Goal: Find specific page/section: Find specific page/section

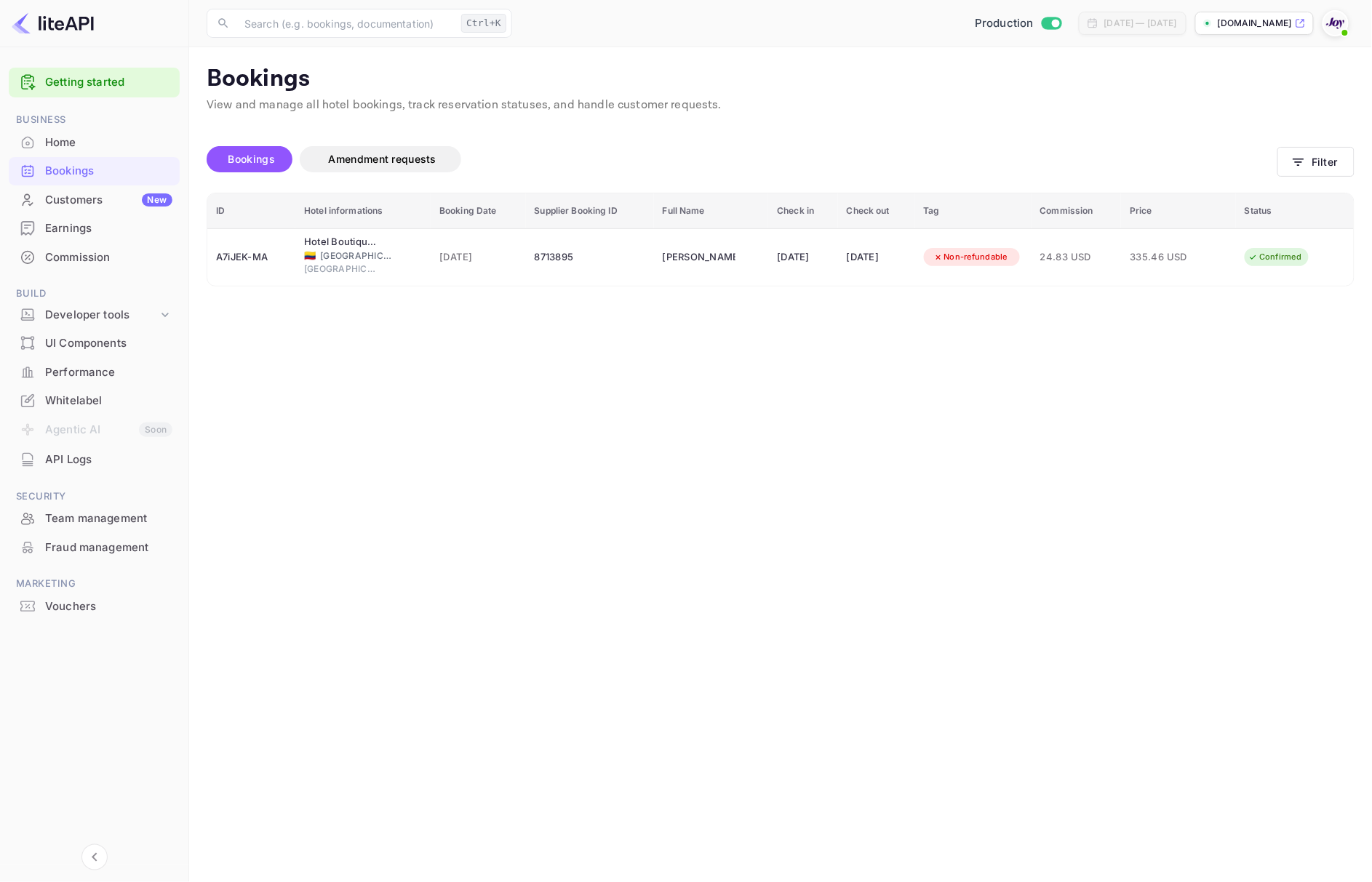
drag, startPoint x: 877, startPoint y: 537, endPoint x: 928, endPoint y: 539, distance: 51.0
click at [877, 537] on main "Bookings View and manage all hotel bookings, track reservation statuses, and ha…" at bounding box center [780, 464] width 1182 height 835
click at [470, 364] on main "Bookings View and manage all hotel bookings, track reservation statuses, and ha…" at bounding box center [780, 464] width 1182 height 835
click at [98, 164] on div "Bookings" at bounding box center [108, 172] width 127 height 17
click at [102, 149] on div "Home" at bounding box center [108, 143] width 127 height 17
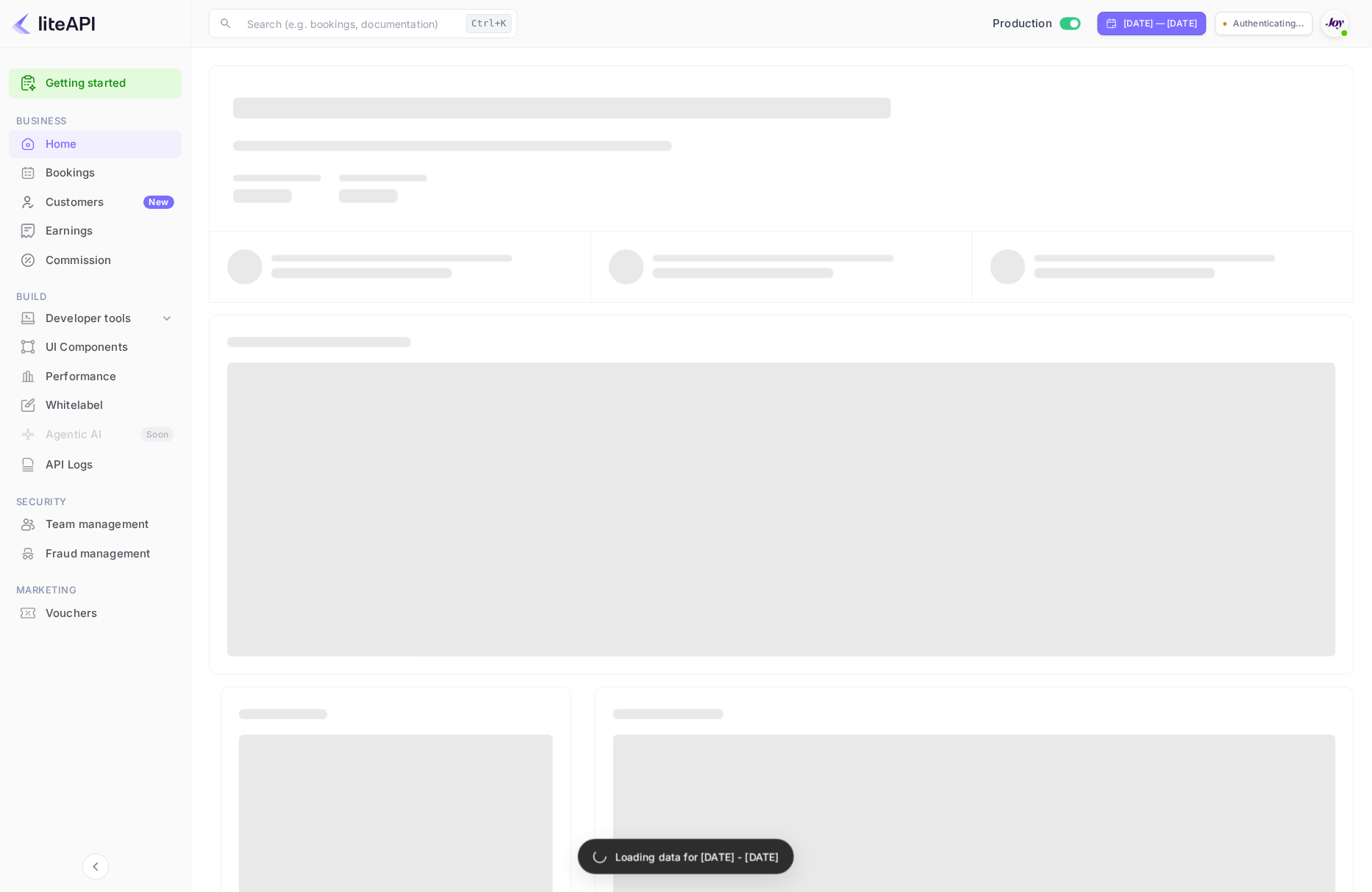
click at [95, 169] on div "Bookings" at bounding box center [110, 174] width 128 height 17
